Goal: Transaction & Acquisition: Subscribe to service/newsletter

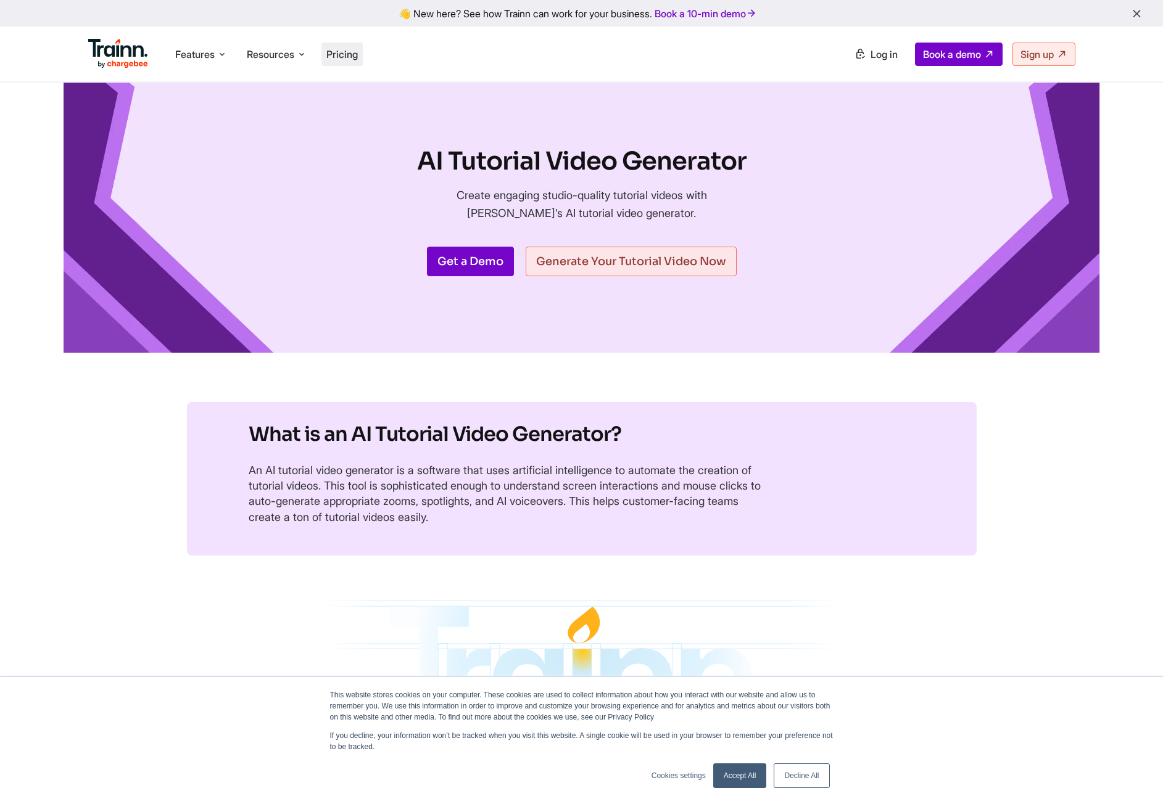
click at [344, 52] on span "Pricing" at bounding box center [341, 54] width 31 height 12
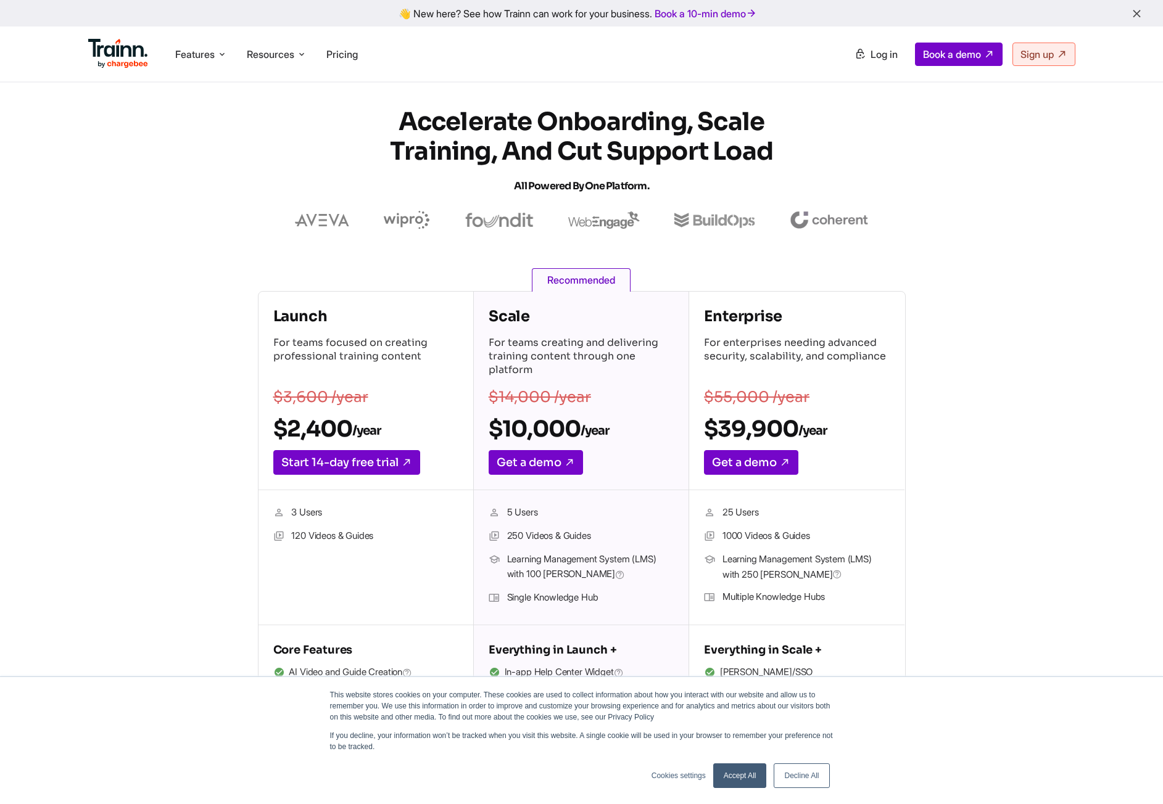
drag, startPoint x: 470, startPoint y: 435, endPoint x: 480, endPoint y: 193, distance: 242.0
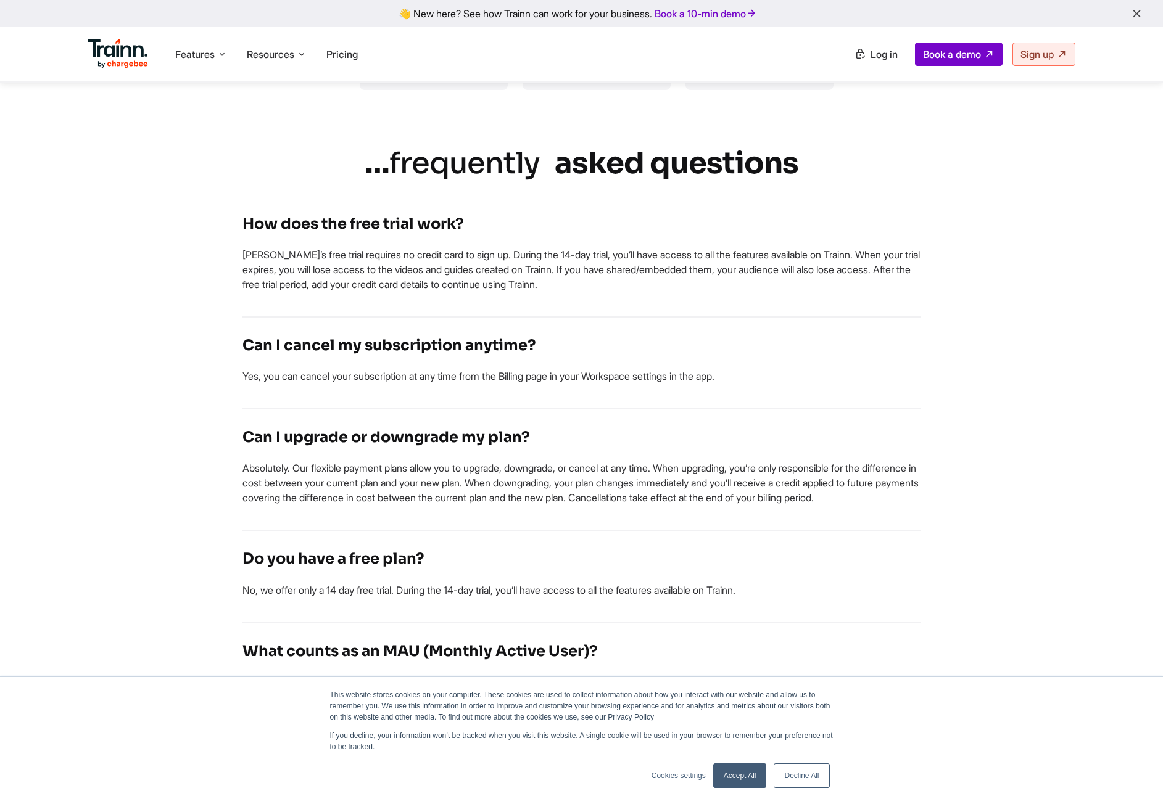
scroll to position [2381, 0]
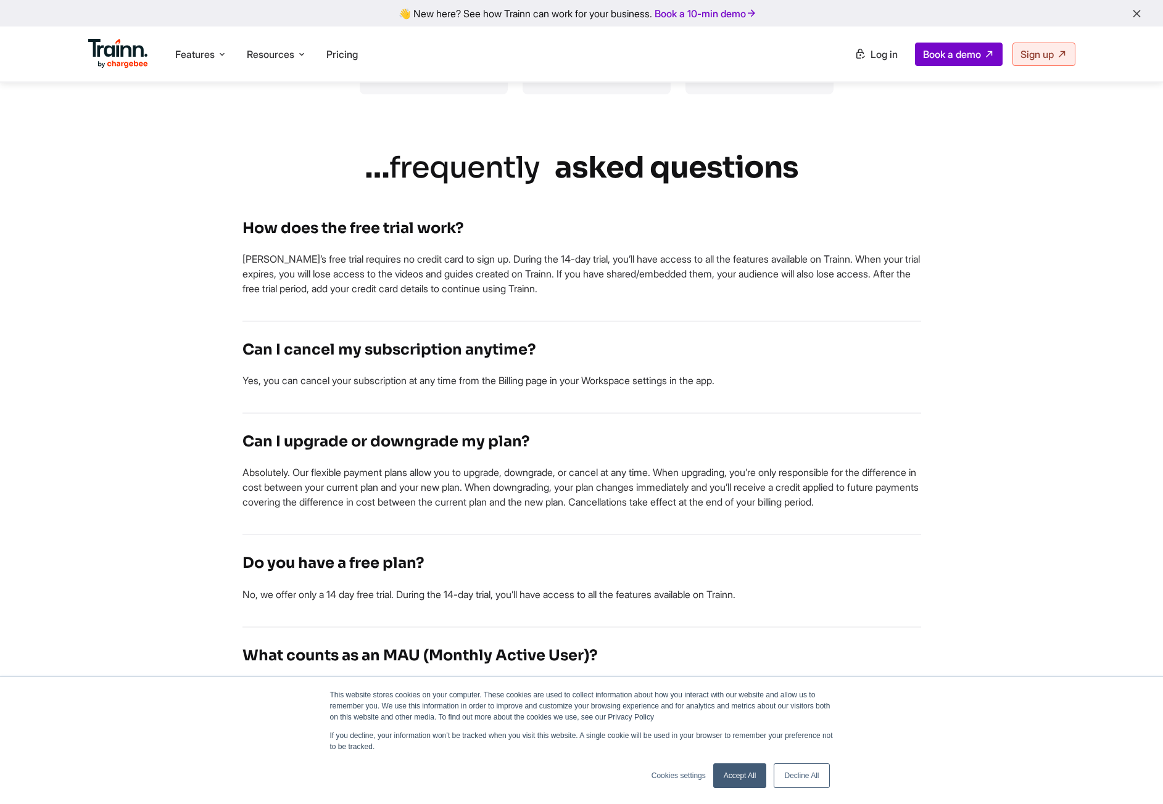
drag, startPoint x: 179, startPoint y: 178, endPoint x: 302, endPoint y: 155, distance: 125.5
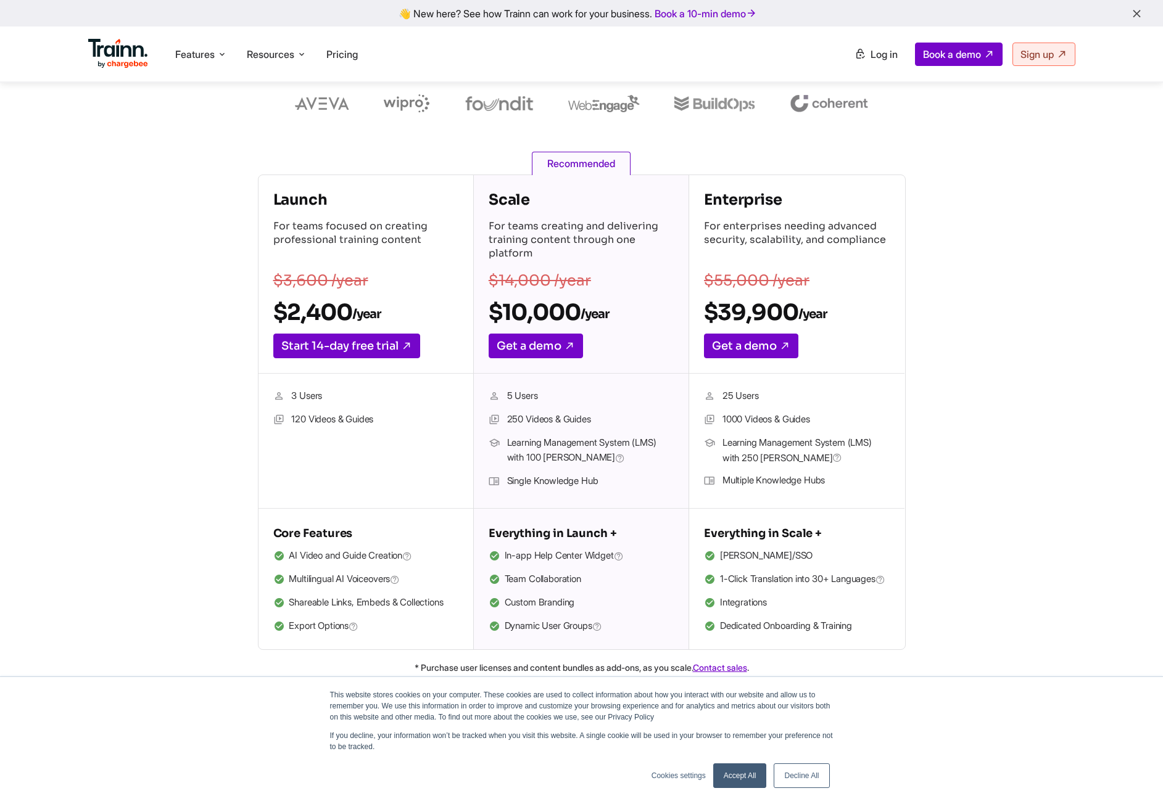
scroll to position [0, 0]
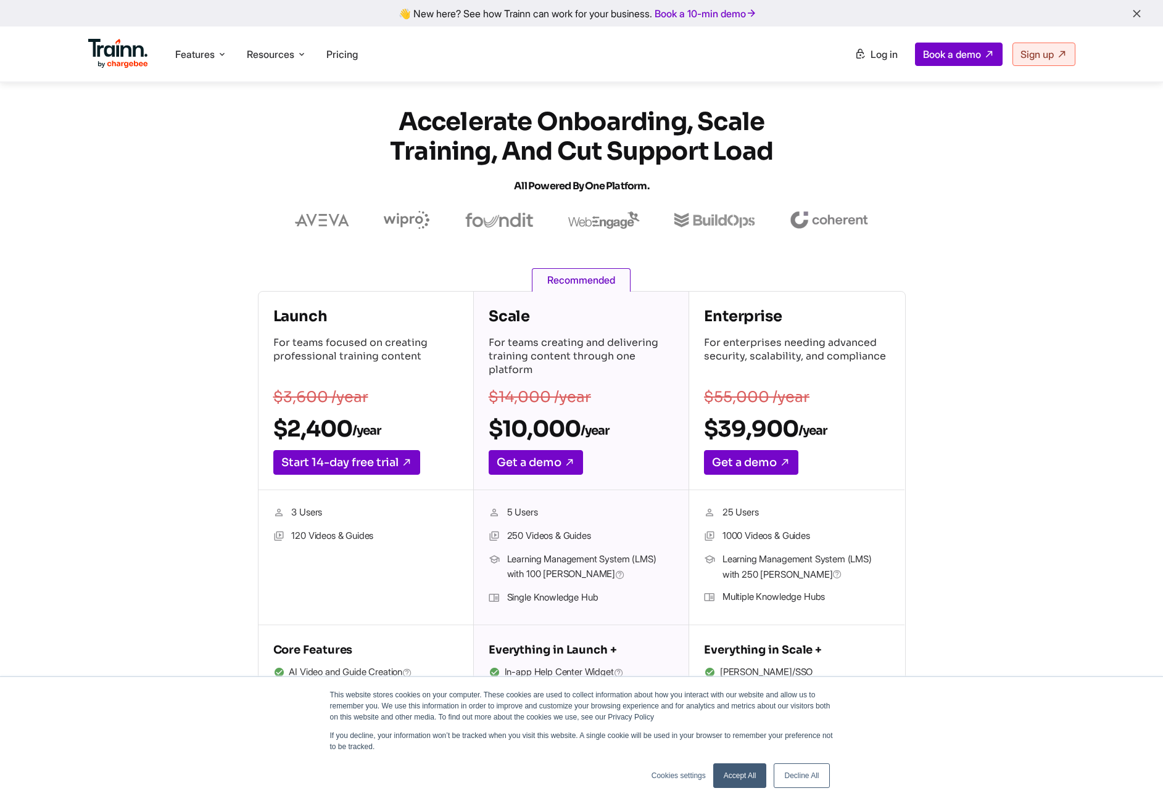
drag, startPoint x: 165, startPoint y: 188, endPoint x: 232, endPoint y: 110, distance: 103.3
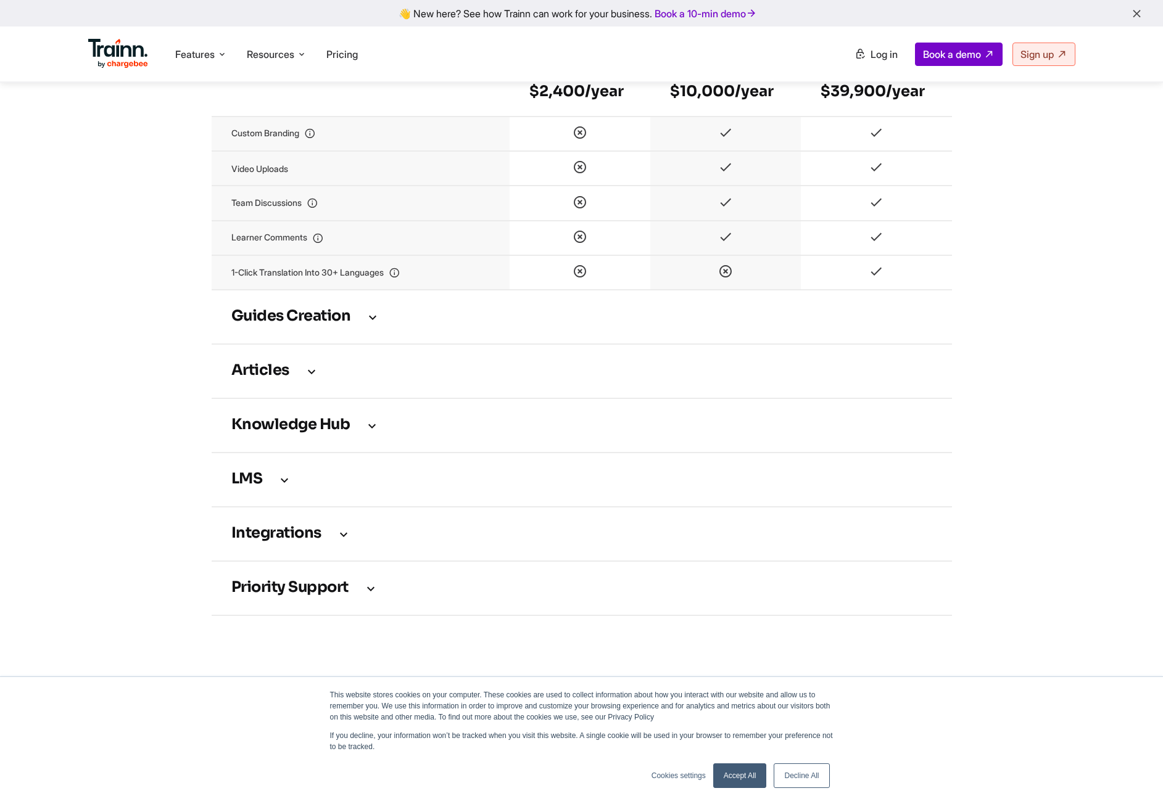
scroll to position [1604, 0]
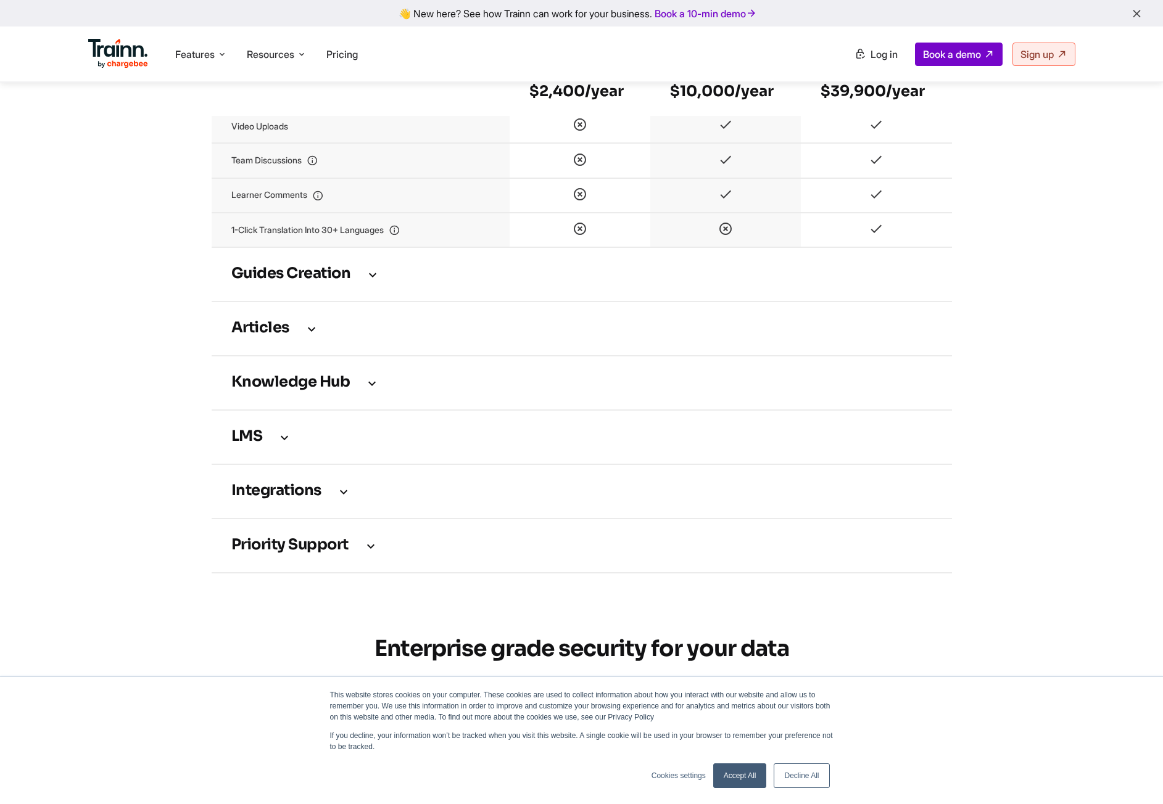
click at [325, 281] on h3 "Guides creation" at bounding box center [581, 275] width 701 height 14
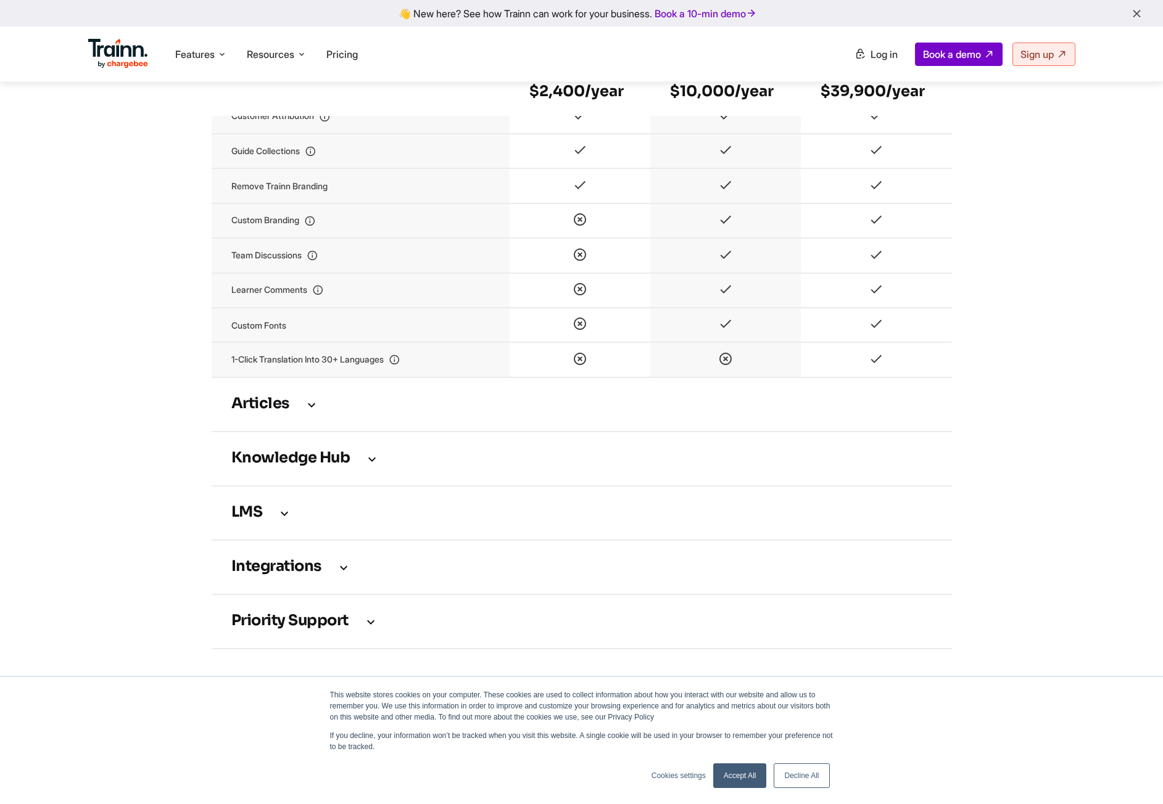
scroll to position [2159, 0]
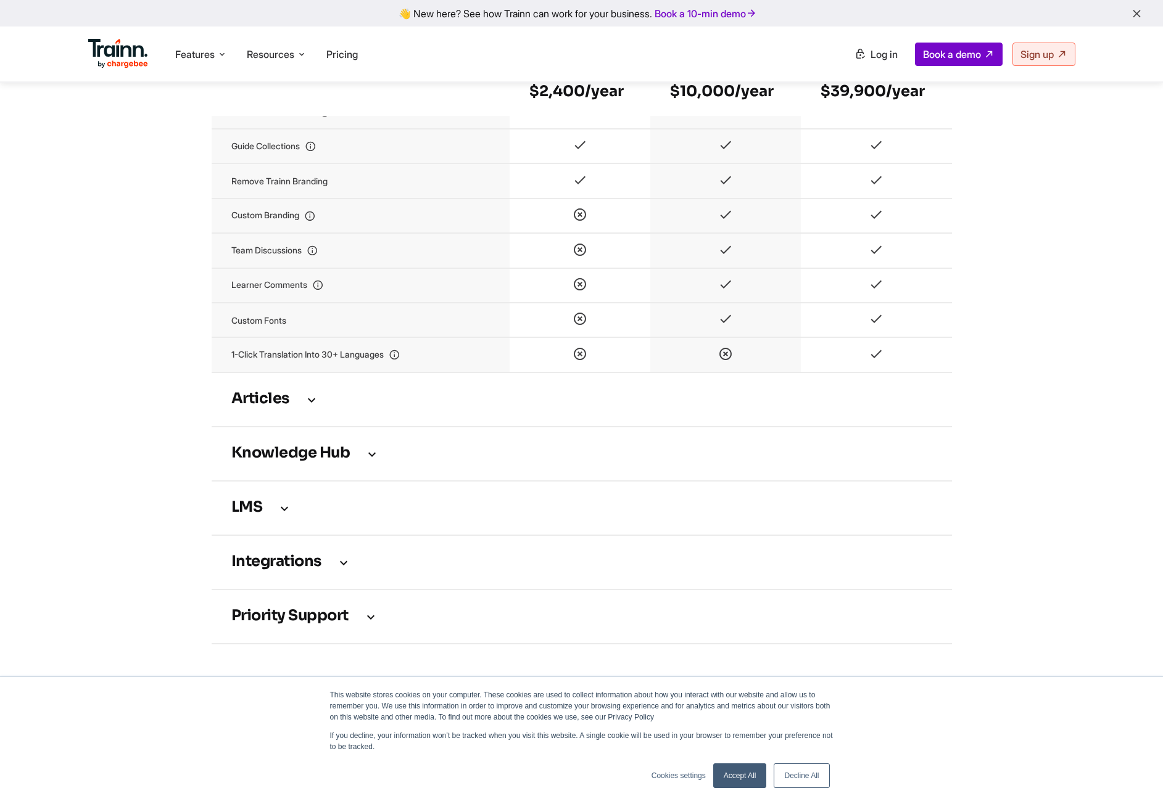
click at [299, 407] on h3 "Articles" at bounding box center [581, 400] width 701 height 14
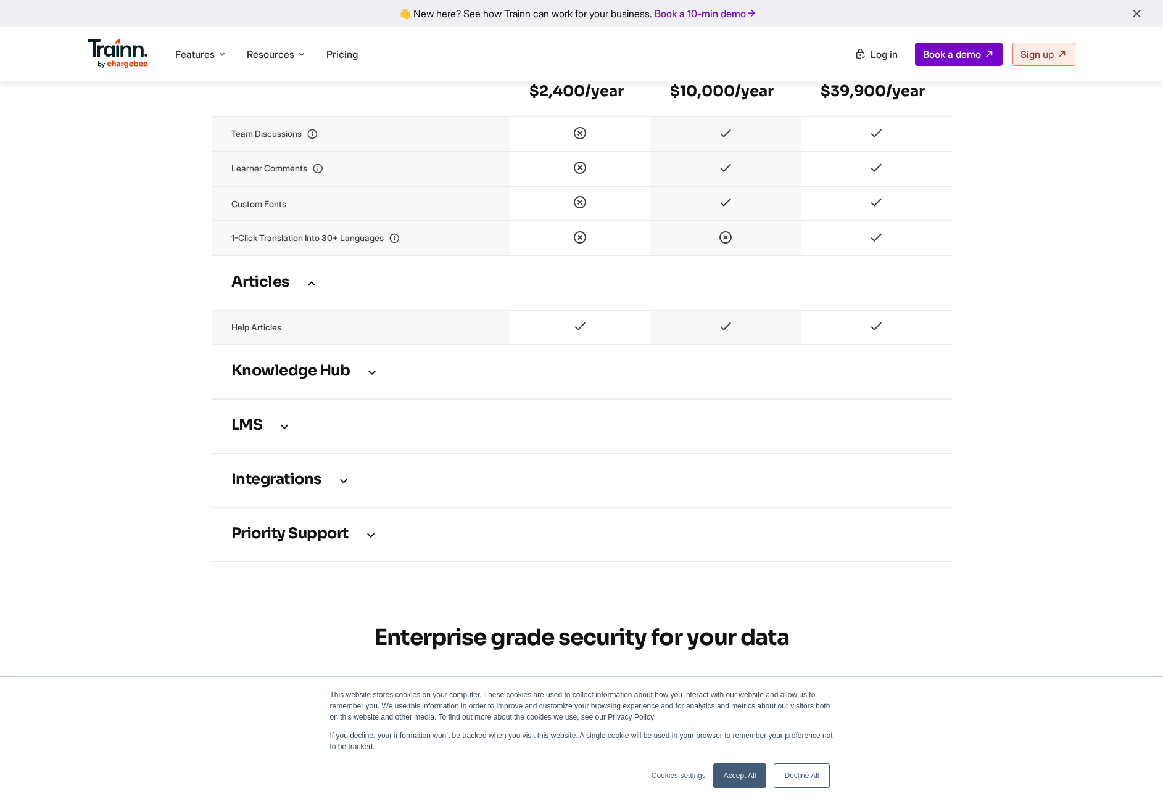
scroll to position [2283, 0]
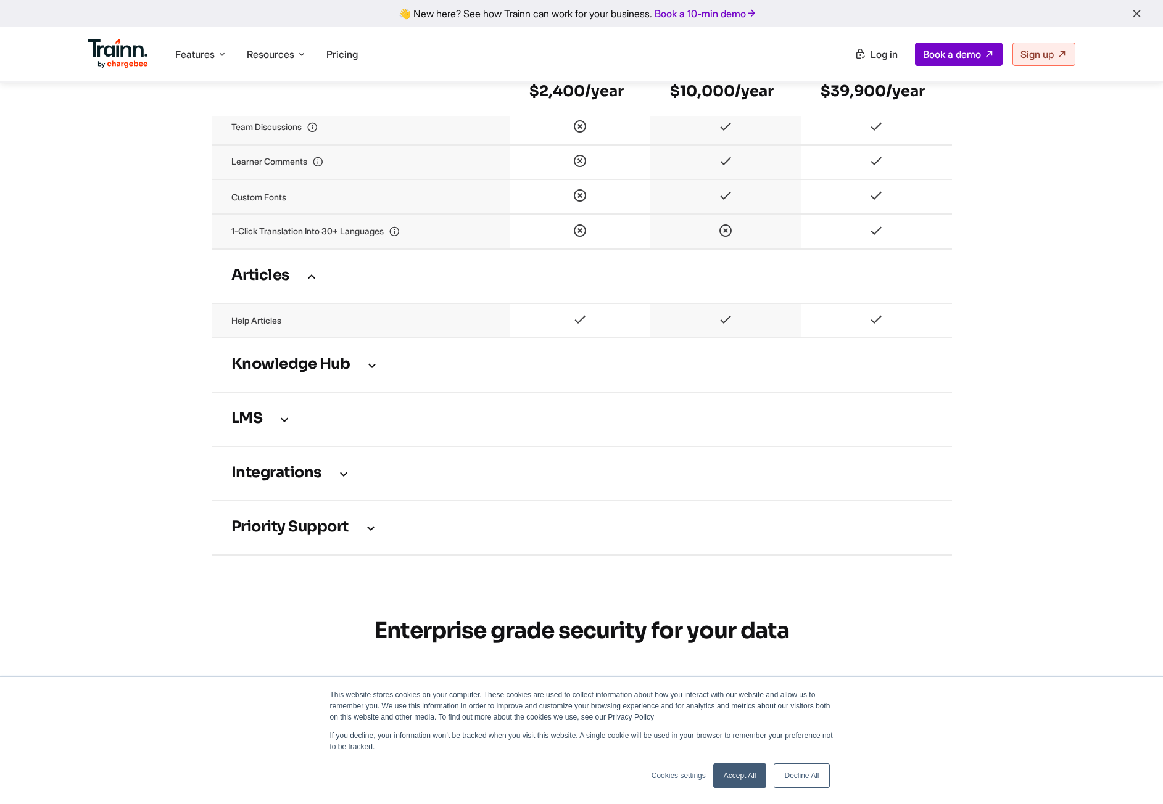
click at [321, 364] on td "Knowledge Hub" at bounding box center [582, 365] width 740 height 54
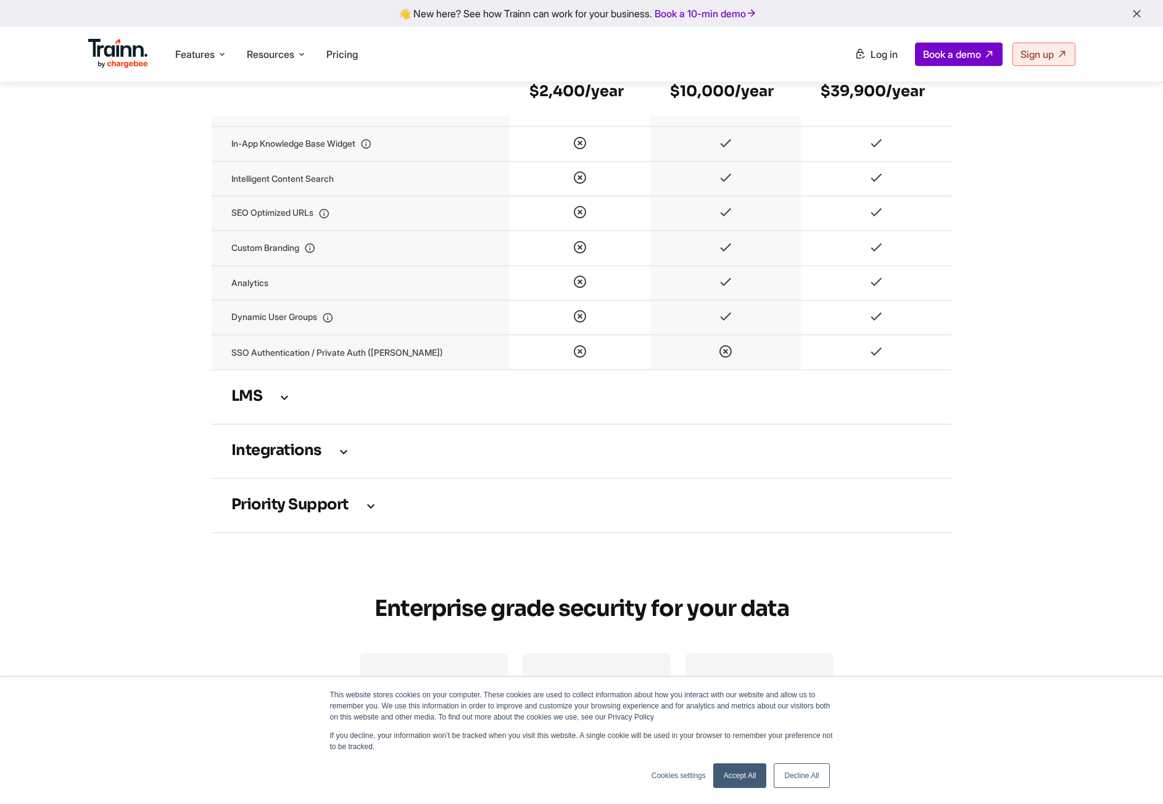
scroll to position [2591, 0]
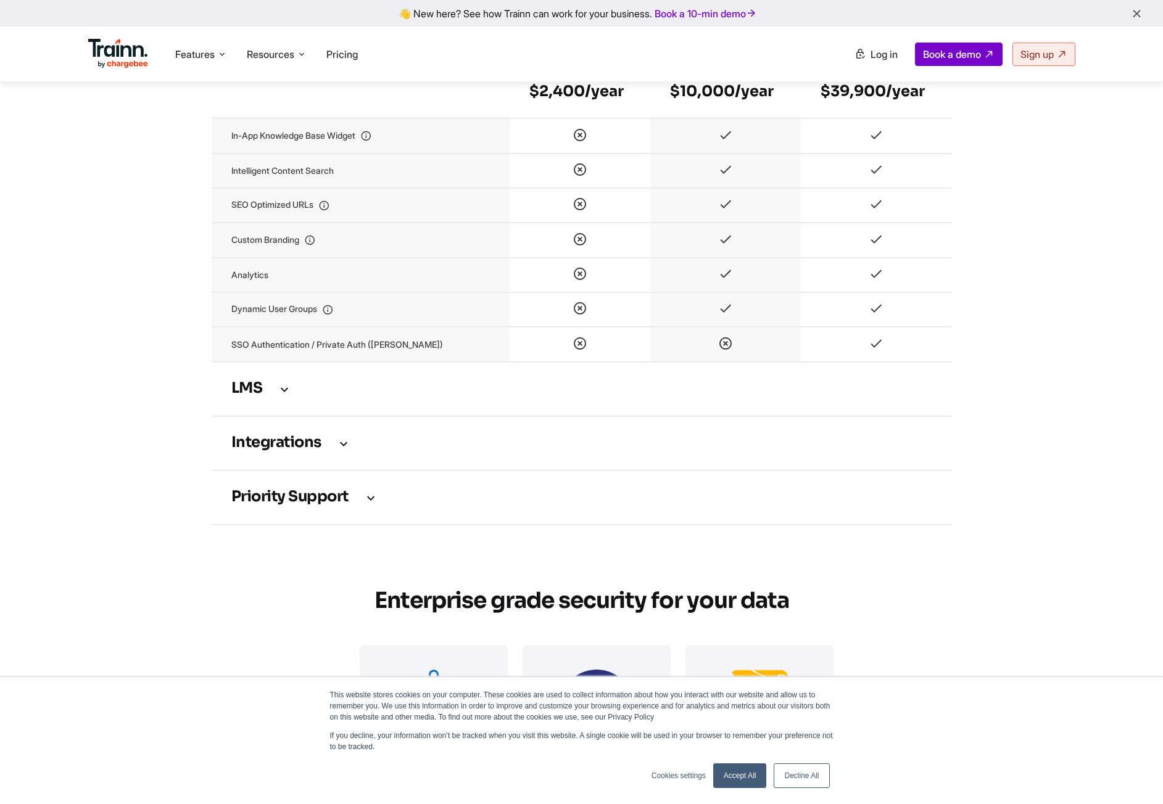
click at [284, 392] on icon at bounding box center [284, 389] width 15 height 14
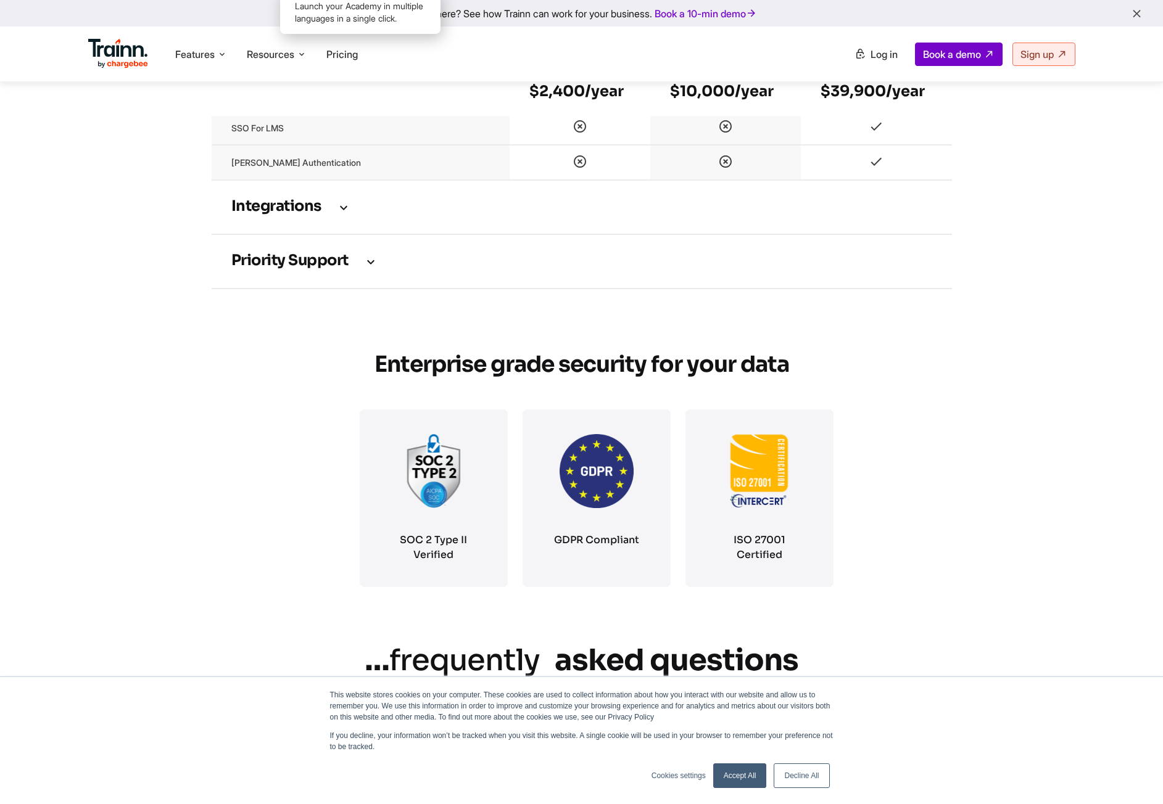
scroll to position [3270, 0]
